Goal: Information Seeking & Learning: Learn about a topic

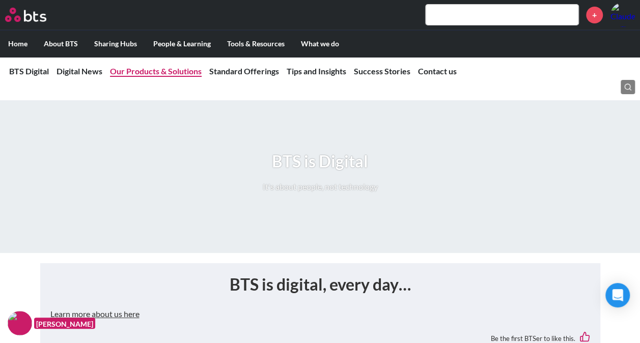
click at [147, 68] on link "Our Products & Solutions" at bounding box center [156, 71] width 92 height 10
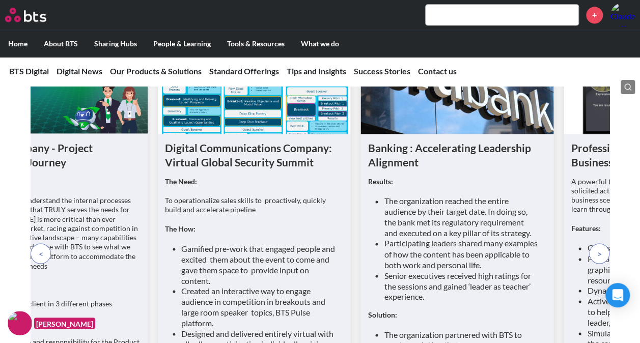
scroll to position [4551, 0]
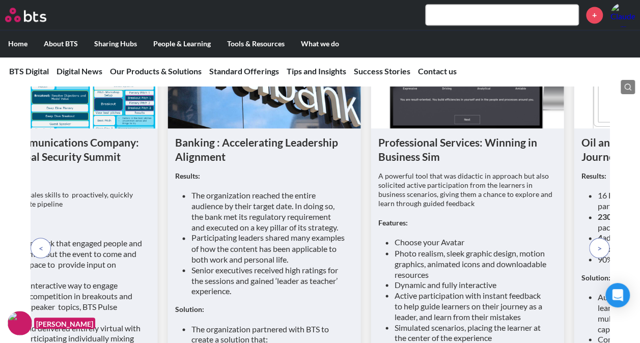
click at [597, 253] on span at bounding box center [599, 247] width 5 height 11
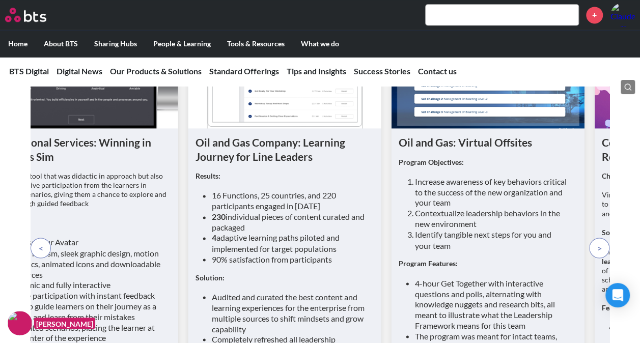
click at [597, 253] on span at bounding box center [599, 247] width 5 height 11
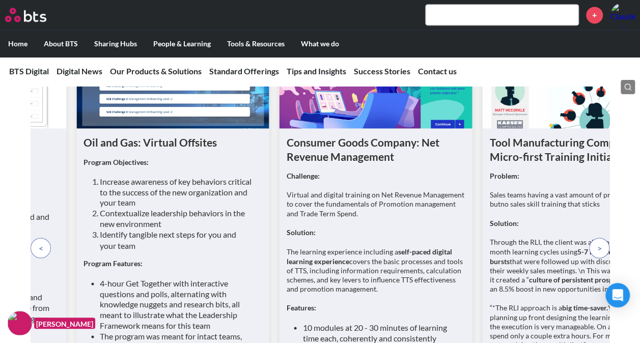
click at [597, 253] on span at bounding box center [599, 247] width 5 height 11
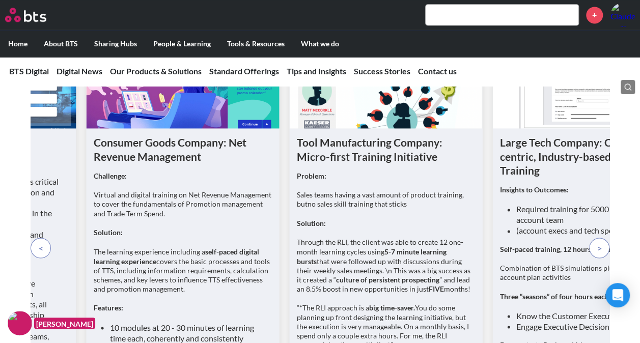
click at [597, 253] on span at bounding box center [599, 247] width 5 height 11
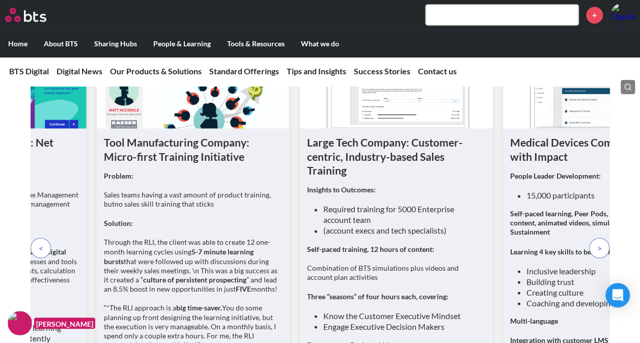
click at [597, 253] on span at bounding box center [599, 247] width 5 height 11
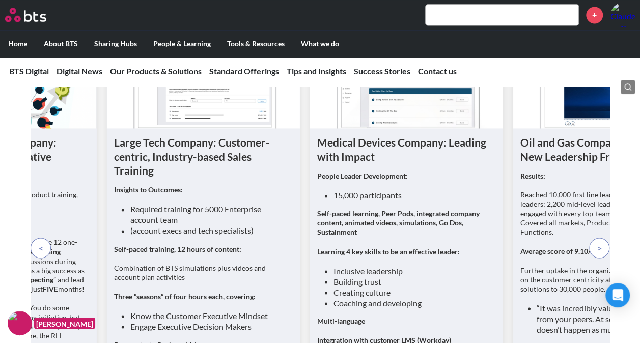
click at [597, 253] on span at bounding box center [599, 247] width 5 height 11
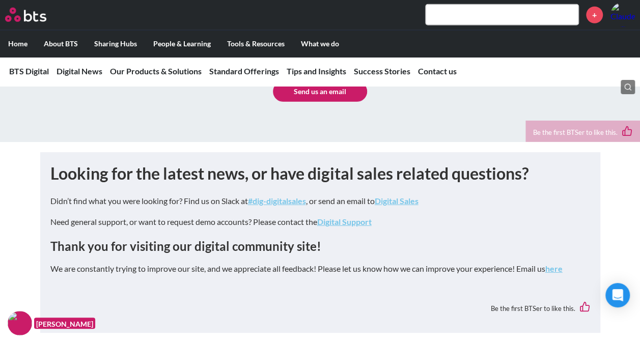
scroll to position [5308, 0]
click at [470, 15] on input "text" at bounding box center [501, 15] width 153 height 20
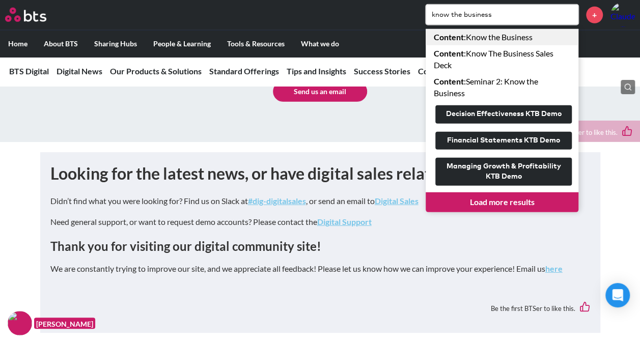
type input "know the business"
click at [505, 38] on link "Content : Know the Business" at bounding box center [501, 37] width 153 height 16
drag, startPoint x: 497, startPoint y: 15, endPoint x: 414, endPoint y: 23, distance: 83.3
click at [414, 23] on div "know the business Content : Know the Business Content : Know The Business Sales…" at bounding box center [349, 15] width 569 height 24
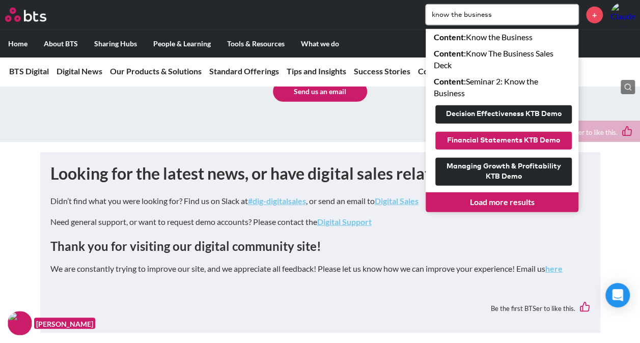
click at [517, 144] on button "Financial Statements KTB Demo" at bounding box center [503, 141] width 136 height 18
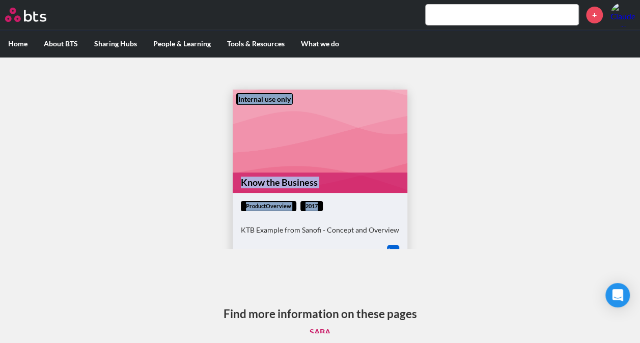
drag, startPoint x: 416, startPoint y: 160, endPoint x: 416, endPoint y: 199, distance: 39.2
click at [416, 199] on div "Internal use only Know the Business productOverview 2017 KTB Example from Sanof…" at bounding box center [319, 161] width 207 height 176
